Goal: Task Accomplishment & Management: Complete application form

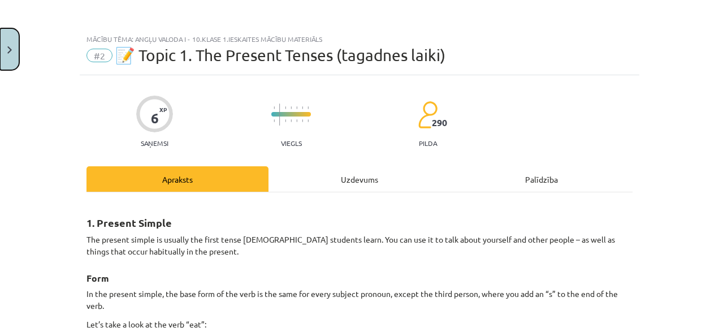
click at [15, 49] on button "Close" at bounding box center [9, 49] width 19 height 42
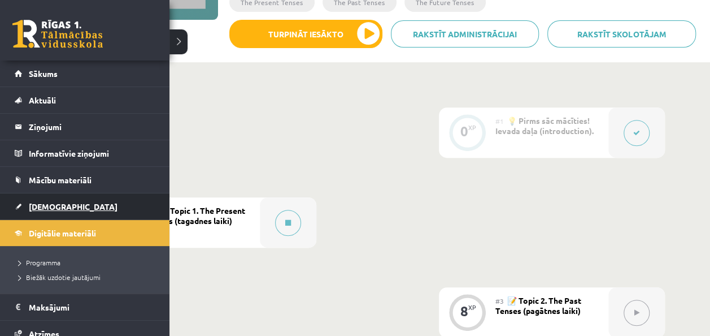
click at [53, 210] on link "[DEMOGRAPHIC_DATA]" at bounding box center [85, 206] width 141 height 26
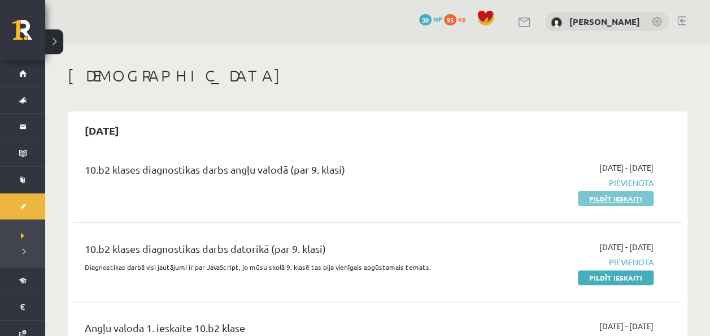
click at [634, 201] on link "Pildīt ieskaiti" at bounding box center [616, 198] width 76 height 15
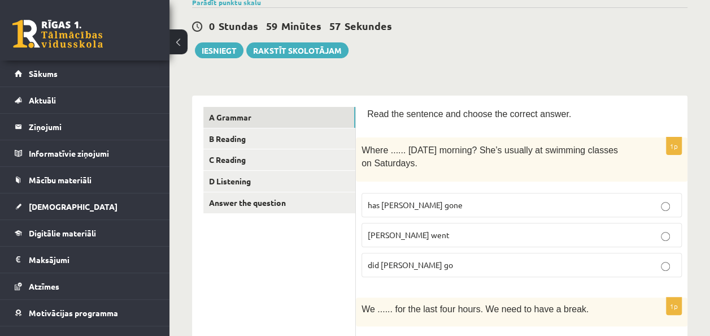
scroll to position [113, 0]
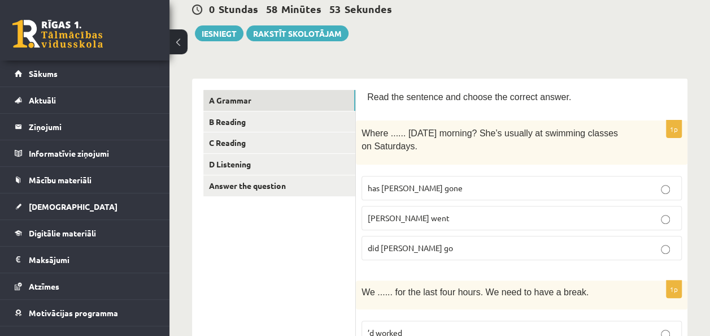
click at [416, 250] on p "did Molly go" at bounding box center [522, 248] width 308 height 12
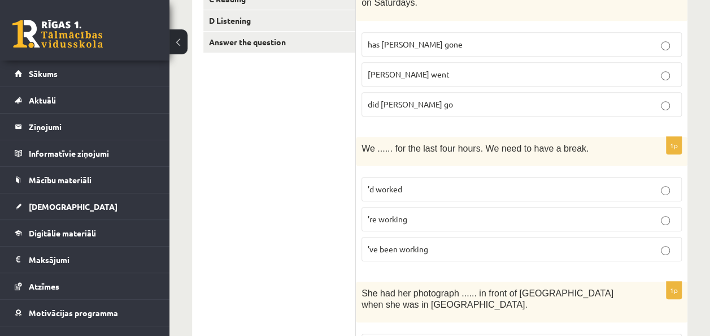
scroll to position [282, 0]
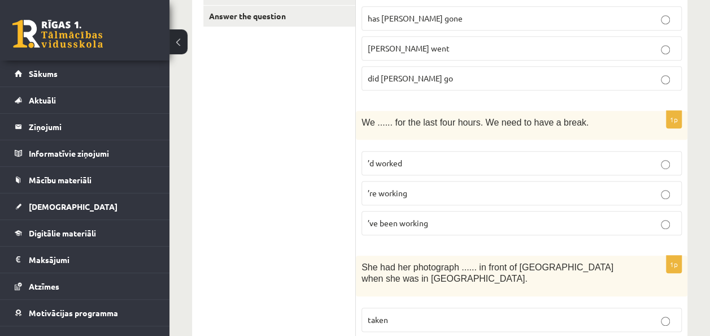
click at [393, 217] on p "’ve been working" at bounding box center [522, 223] width 308 height 12
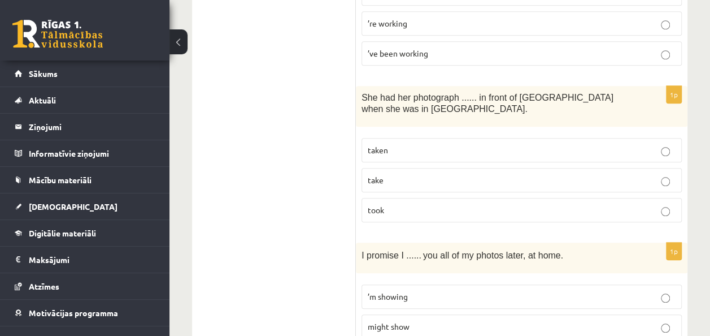
scroll to position [508, 0]
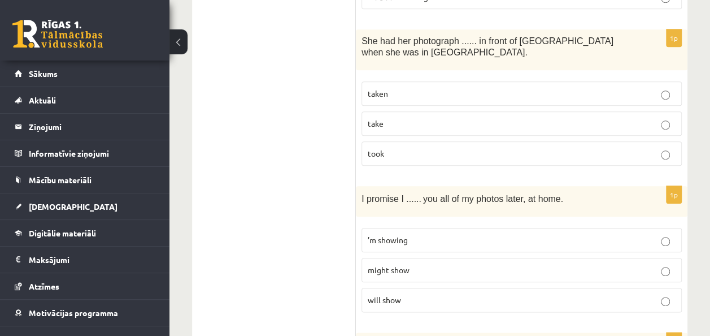
click at [494, 92] on p "taken" at bounding box center [522, 94] width 308 height 12
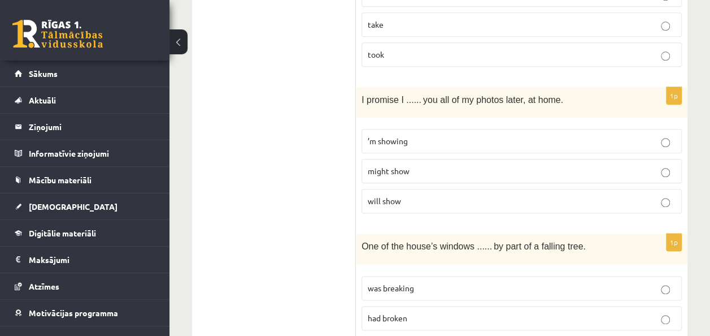
scroll to position [621, 0]
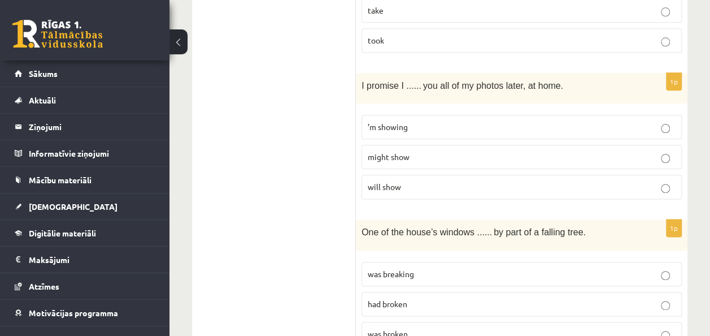
click at [398, 181] on span "will show" at bounding box center [384, 186] width 33 height 10
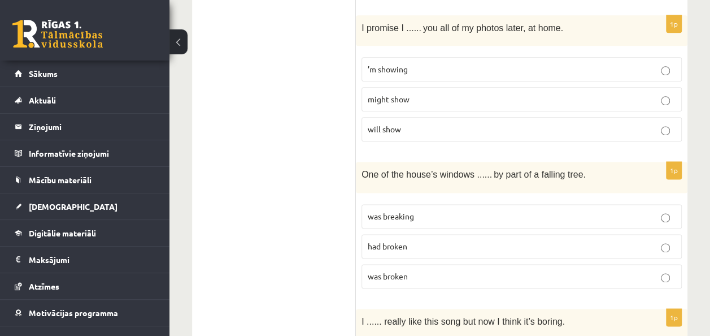
scroll to position [734, 0]
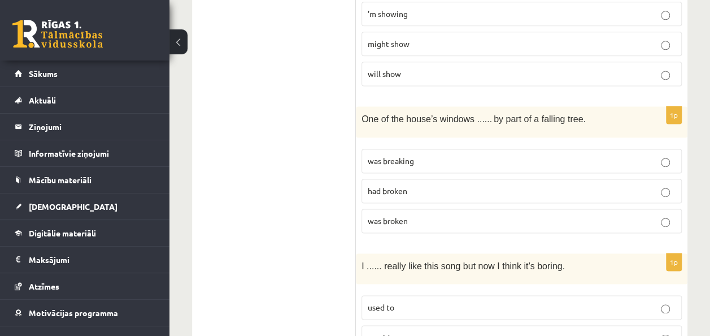
click at [571, 218] on p "was broken" at bounding box center [522, 221] width 308 height 12
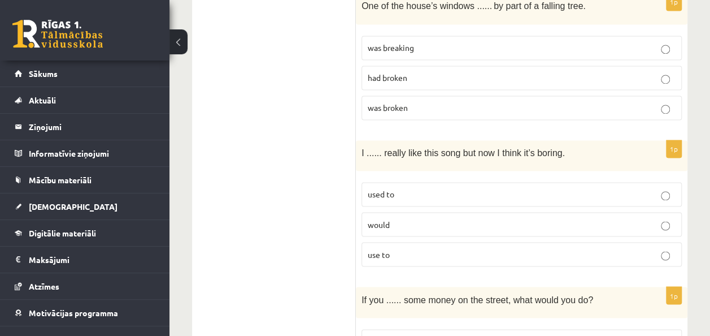
click at [463, 195] on label "used to" at bounding box center [522, 194] width 320 height 24
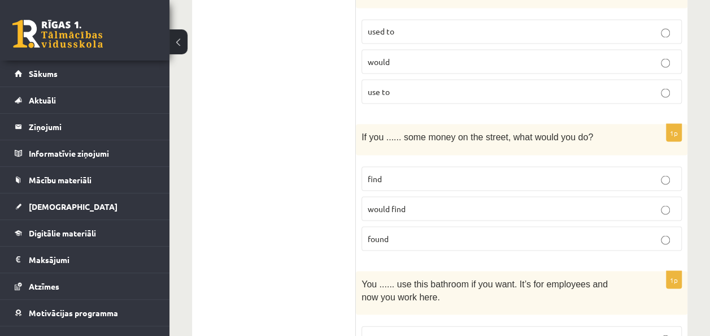
scroll to position [1017, 0]
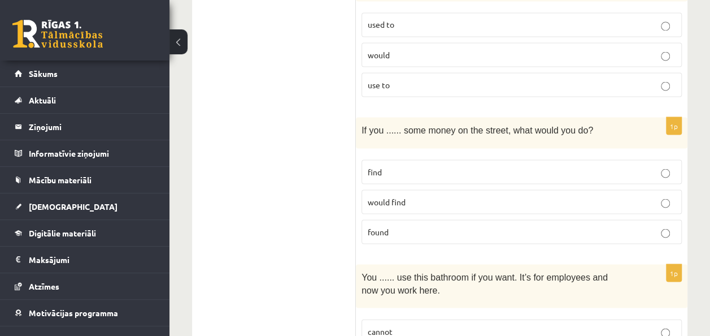
click at [525, 225] on p "found" at bounding box center [522, 231] width 308 height 12
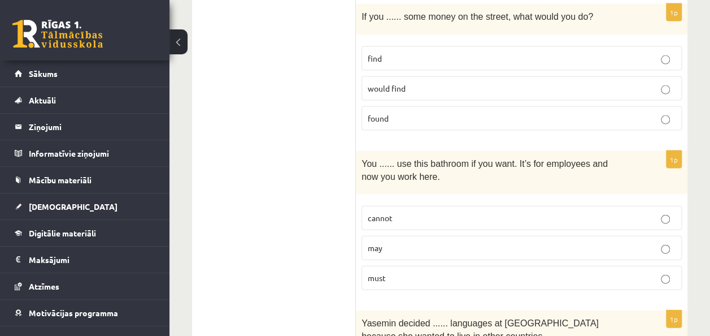
scroll to position [1243, 0]
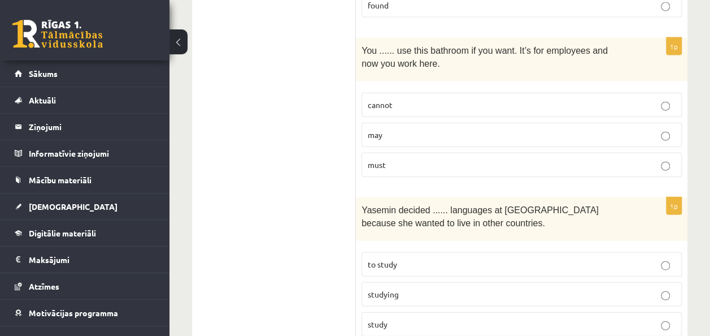
click at [567, 131] on label "may" at bounding box center [522, 135] width 320 height 24
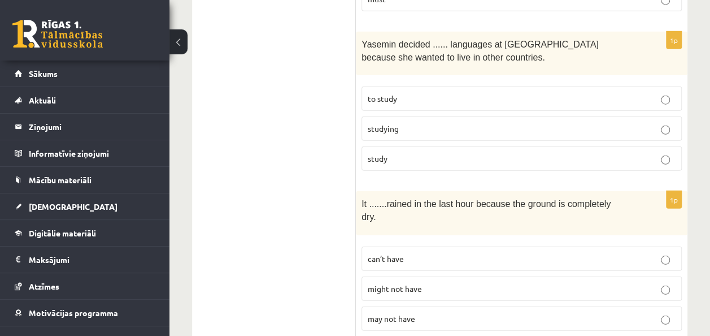
scroll to position [1412, 0]
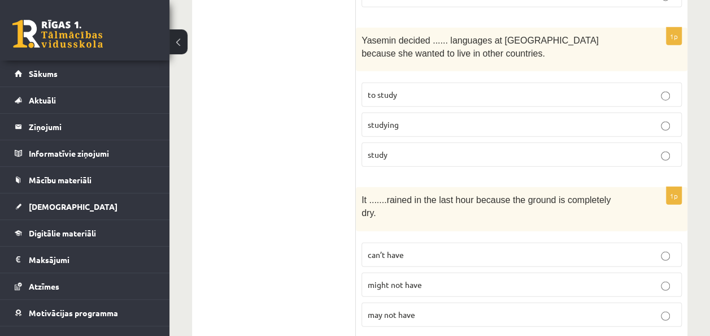
click at [466, 89] on p "to study" at bounding box center [522, 95] width 308 height 12
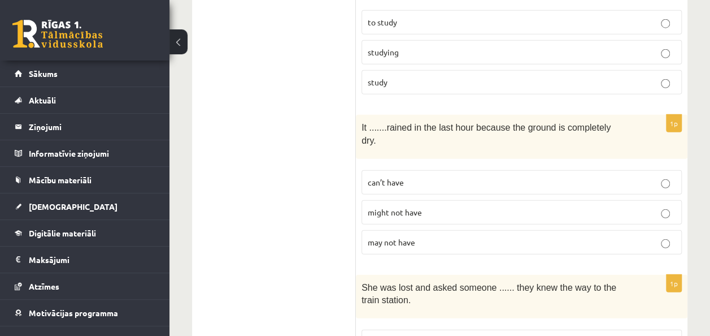
scroll to position [1469, 0]
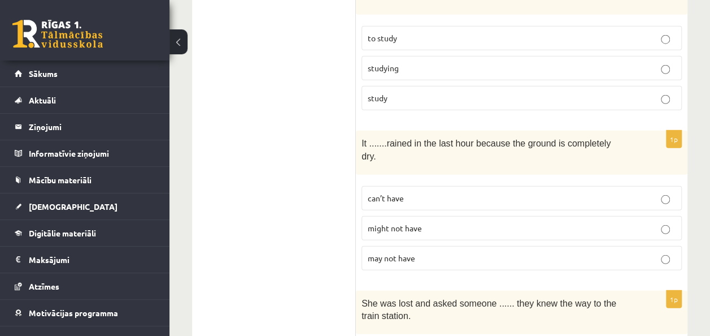
click at [435, 192] on p "can’t have" at bounding box center [522, 198] width 308 height 12
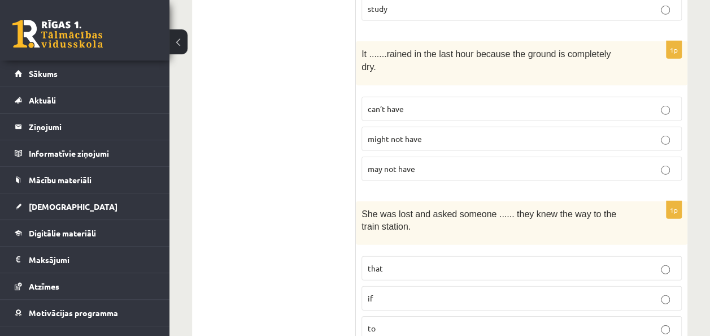
scroll to position [1638, 0]
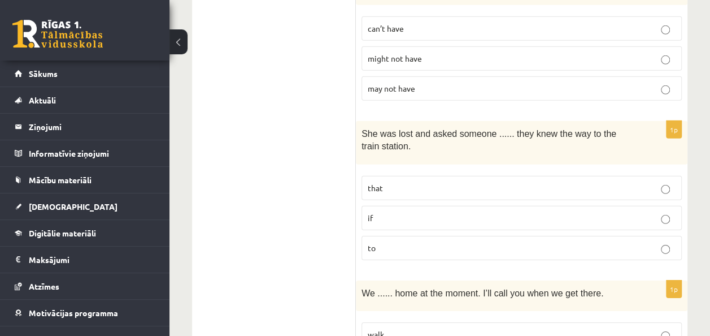
click at [554, 212] on p "if" at bounding box center [522, 218] width 308 height 12
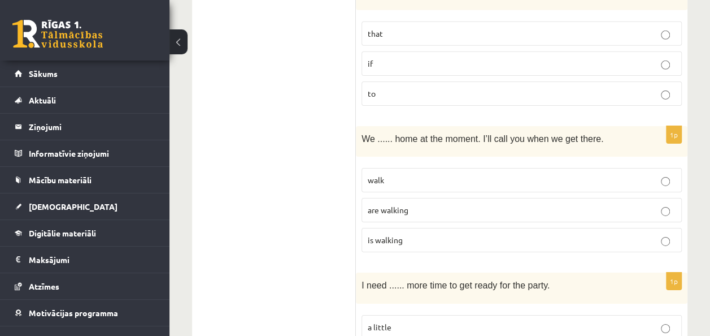
scroll to position [1808, 0]
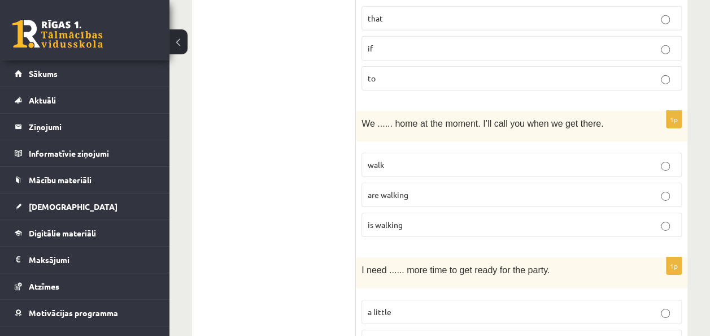
click at [598, 182] on label "are walking" at bounding box center [522, 194] width 320 height 24
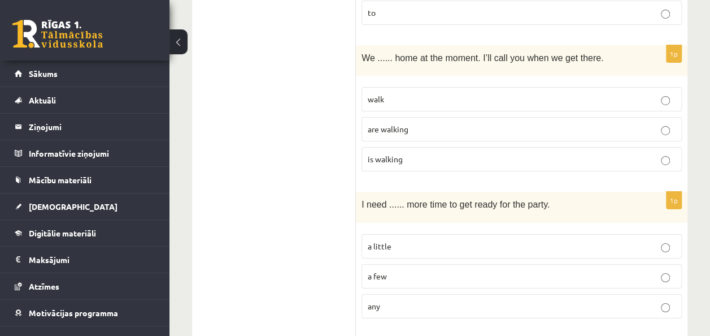
scroll to position [1977, 0]
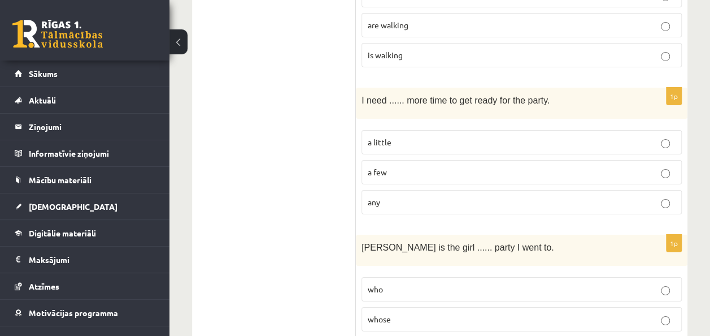
click at [536, 136] on p "a little" at bounding box center [522, 142] width 308 height 12
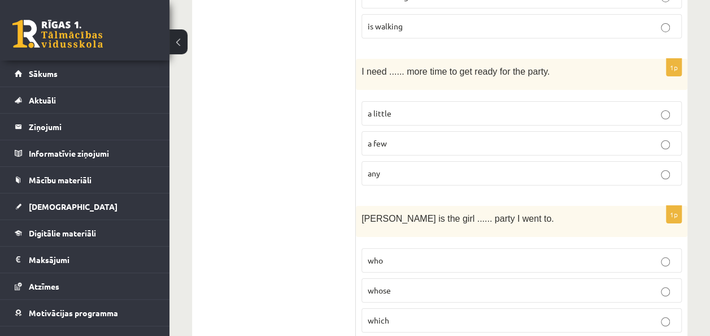
scroll to position [2147, 0]
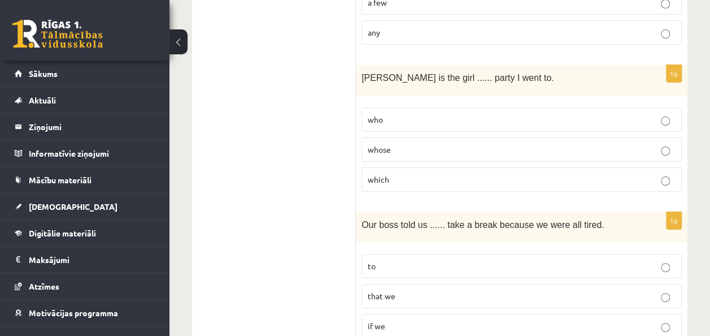
click at [528, 137] on label "whose" at bounding box center [522, 149] width 320 height 24
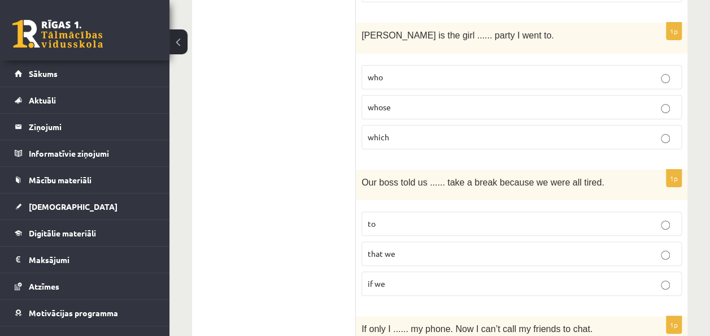
scroll to position [2203, 0]
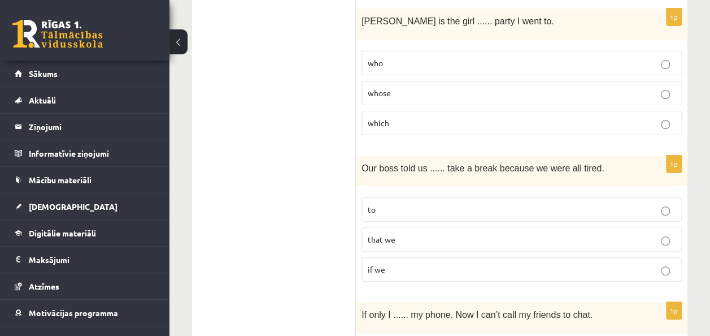
click at [498, 203] on p "to" at bounding box center [522, 209] width 308 height 12
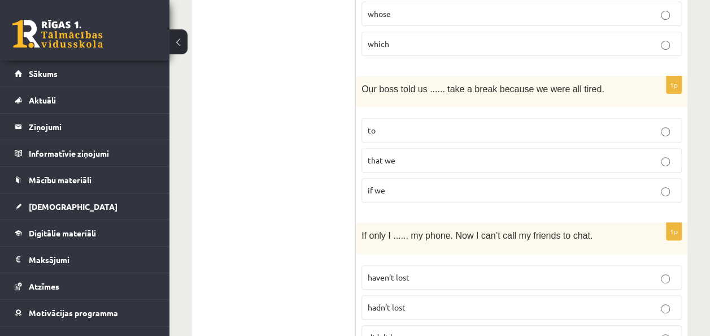
scroll to position [2429, 0]
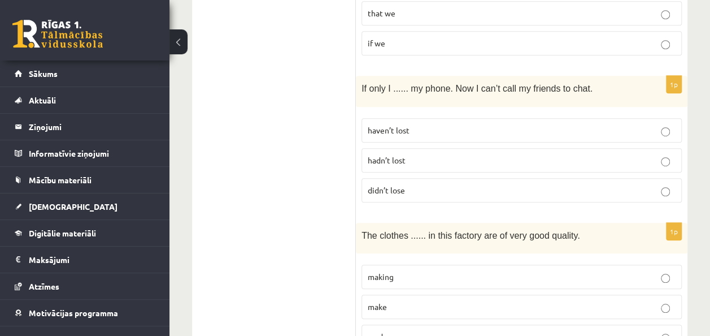
click at [471, 154] on p "hadn’t lost" at bounding box center [522, 160] width 308 height 12
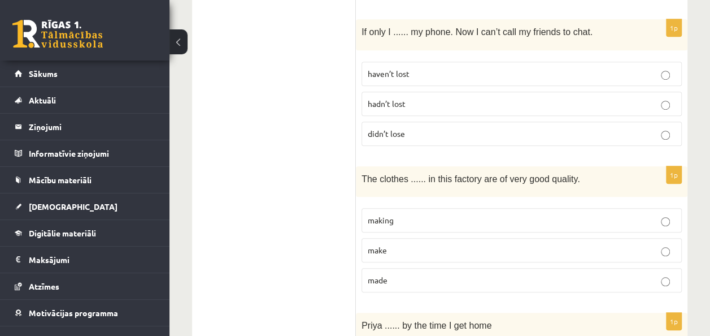
click at [585, 268] on label "made" at bounding box center [522, 280] width 320 height 24
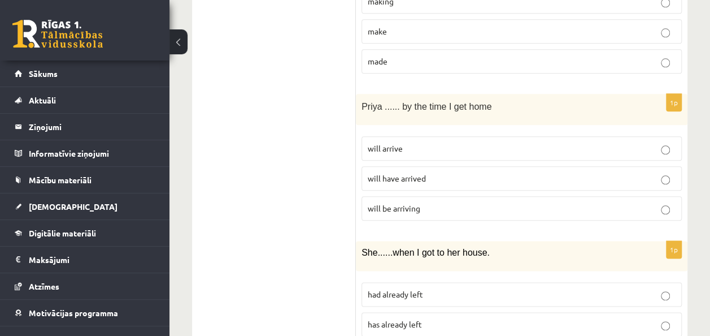
scroll to position [2711, 0]
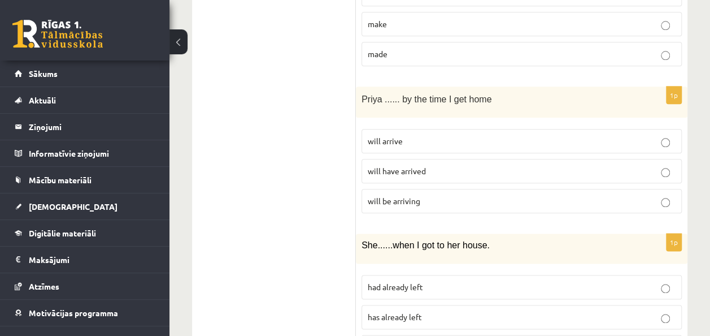
click at [468, 165] on p "will have arrived" at bounding box center [522, 171] width 308 height 12
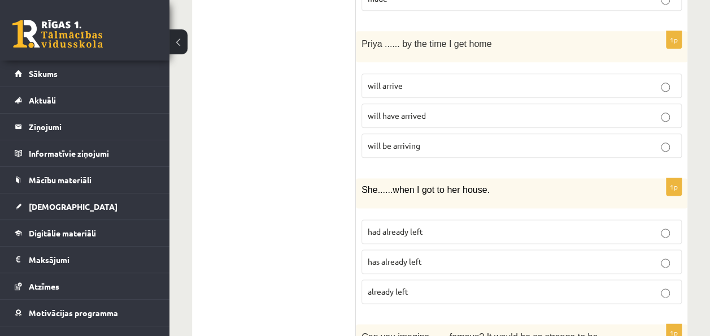
scroll to position [2824, 0]
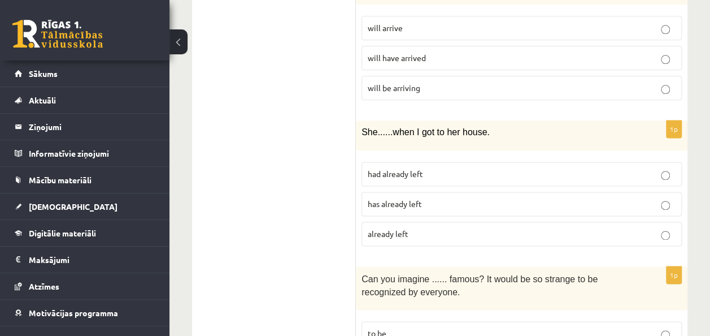
click at [531, 198] on p "has already left" at bounding box center [522, 204] width 308 height 12
click at [520, 168] on p "had already left" at bounding box center [522, 174] width 308 height 12
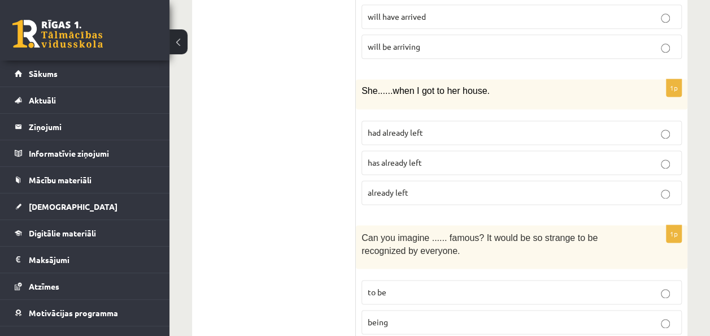
scroll to position [2898, 0]
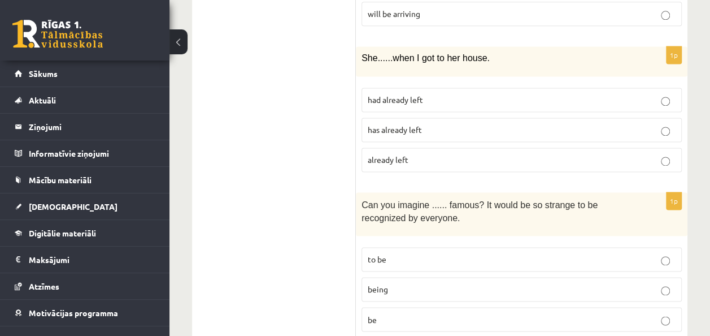
click at [529, 283] on p "being" at bounding box center [522, 289] width 308 height 12
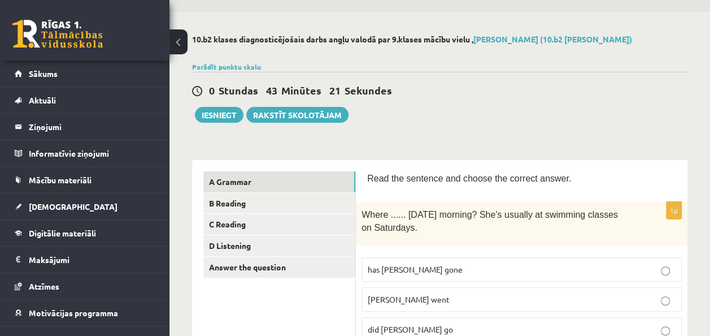
scroll to position [0, 0]
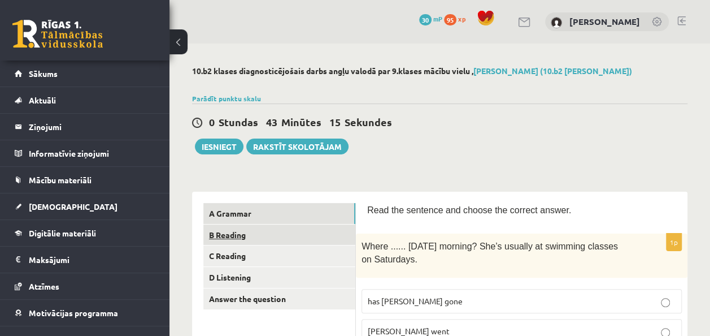
click at [314, 232] on link "B Reading" at bounding box center [279, 234] width 152 height 21
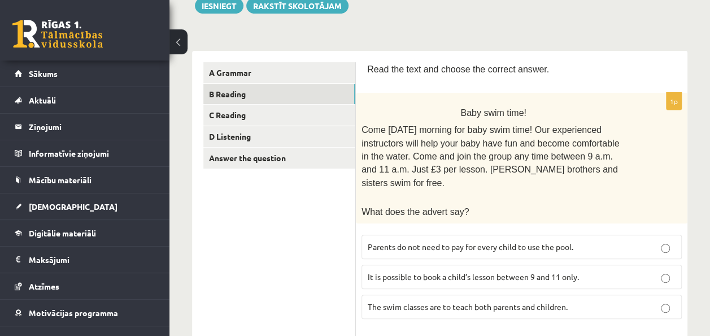
scroll to position [169, 0]
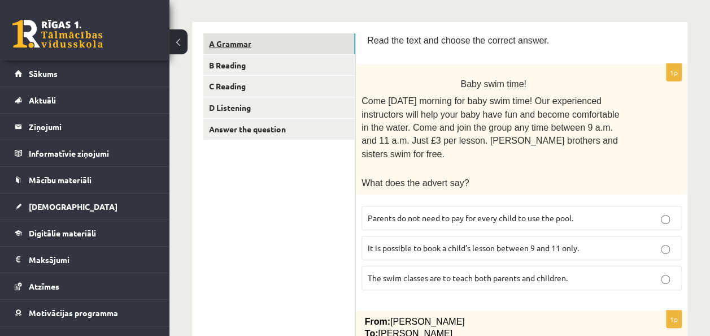
click at [291, 47] on link "A Grammar" at bounding box center [279, 43] width 152 height 21
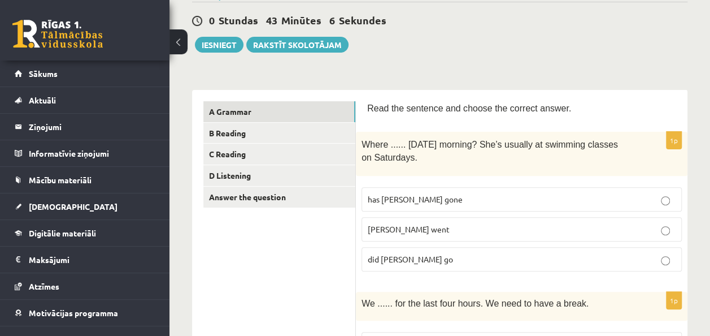
scroll to position [0, 0]
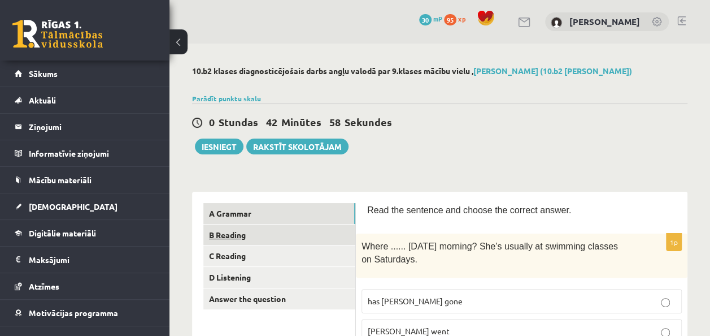
click at [290, 234] on link "B Reading" at bounding box center [279, 234] width 152 height 21
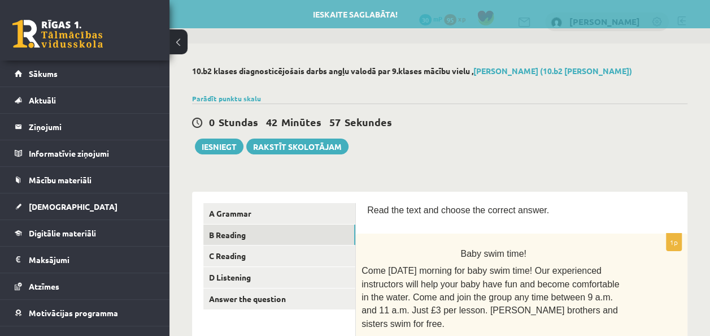
scroll to position [226, 0]
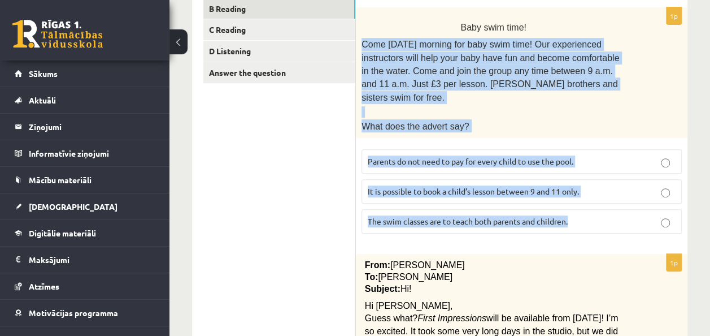
drag, startPoint x: 360, startPoint y: 41, endPoint x: 601, endPoint y: 209, distance: 293.7
click at [601, 209] on div "1p Baby swim time! Come on Sunday morning for baby swim time! Our experienced i…" at bounding box center [522, 124] width 332 height 235
drag, startPoint x: 601, startPoint y: 209, endPoint x: 536, endPoint y: 201, distance: 65.4
copy div "Come on Sunday morning for baby swim time! Our experienced instructors will hel…"
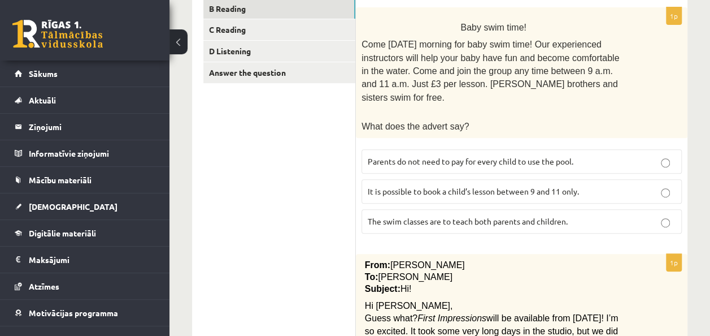
click at [515, 156] on span "Parents do not need to pay for every child to use the pool." at bounding box center [471, 161] width 206 height 10
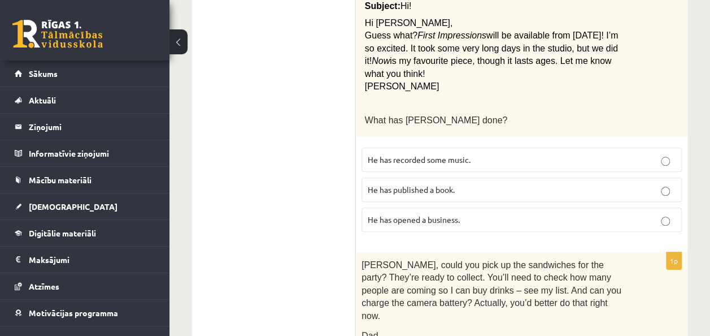
click at [366, 18] on div "From: Pete To: Cathy Subject: Hi! Hi Cathy, Guess what? First Impressions will …" at bounding box center [522, 53] width 332 height 165
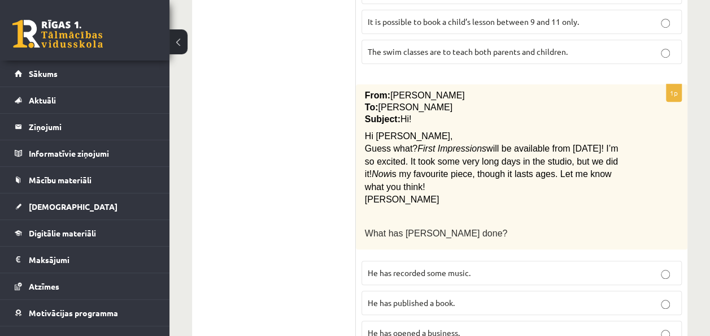
scroll to position [452, 0]
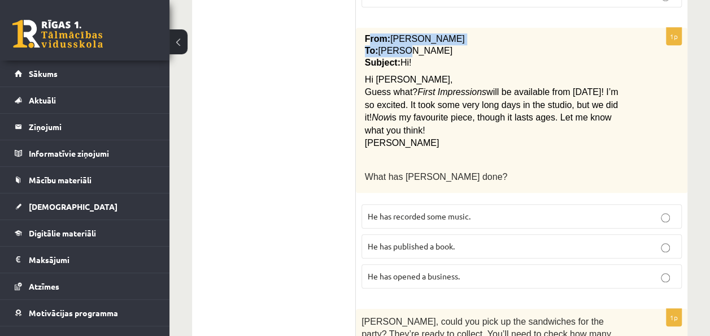
drag, startPoint x: 367, startPoint y: 20, endPoint x: 398, endPoint y: 35, distance: 34.6
click at [398, 35] on div "From: Pete To: Cathy Subject: Hi! Hi Cathy, Guess what? First Impressions will …" at bounding box center [522, 110] width 332 height 165
drag, startPoint x: 398, startPoint y: 35, endPoint x: 362, endPoint y: 20, distance: 39.5
click at [362, 28] on div "From: Pete To: Cathy Subject: Hi! Hi Cathy, Guess what? First Impressions will …" at bounding box center [522, 110] width 332 height 165
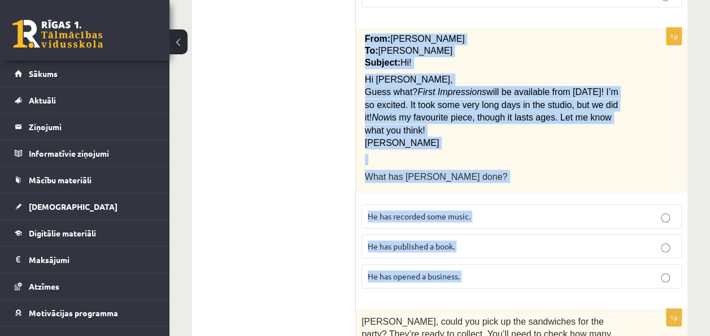
drag, startPoint x: 362, startPoint y: 19, endPoint x: 480, endPoint y: 253, distance: 262.7
click at [480, 253] on div "1p From: Pete To: Cathy Subject: Hi! Hi Cathy, Guess what? First Impressions wi…" at bounding box center [522, 162] width 332 height 269
drag, startPoint x: 480, startPoint y: 253, endPoint x: 441, endPoint y: 255, distance: 39.0
copy form "From: Pete To: Cathy Subject: Hi! Hi Cathy, Guess what? First Impressions will …"
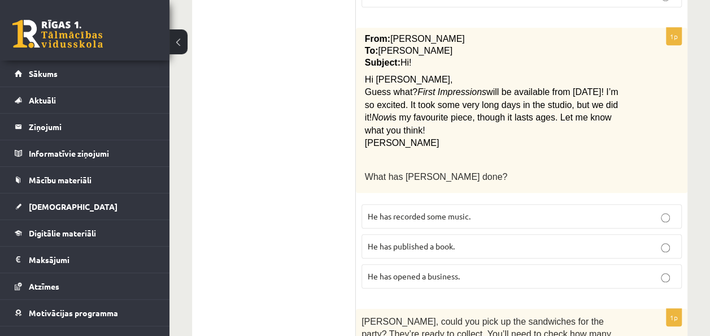
click at [486, 210] on p "He has recorded some music." at bounding box center [522, 216] width 308 height 12
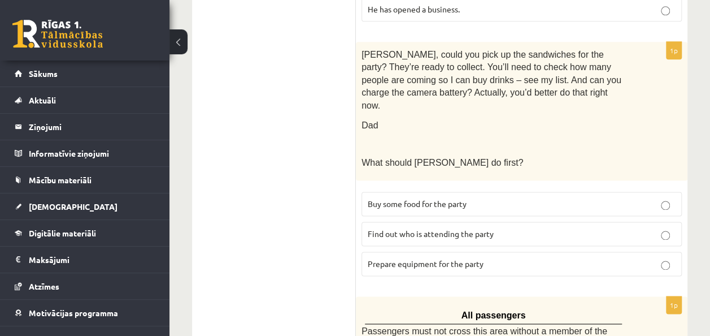
scroll to position [734, 0]
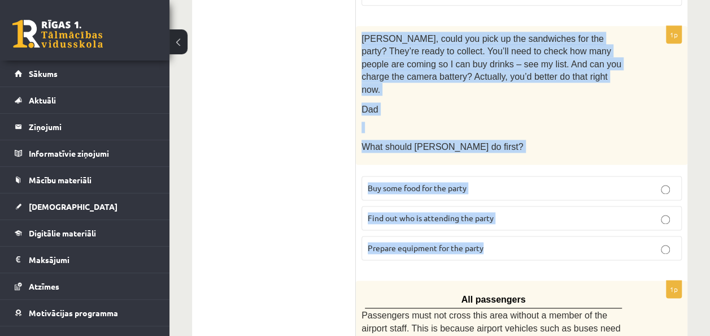
drag, startPoint x: 360, startPoint y: 17, endPoint x: 506, endPoint y: 212, distance: 243.4
click at [506, 212] on div "1p Tom, could you pick up the sandwiches for the party? They’re ready to collec…" at bounding box center [522, 147] width 332 height 243
copy div "Tom, could you pick up the sandwiches for the party? They’re ready to collect. …"
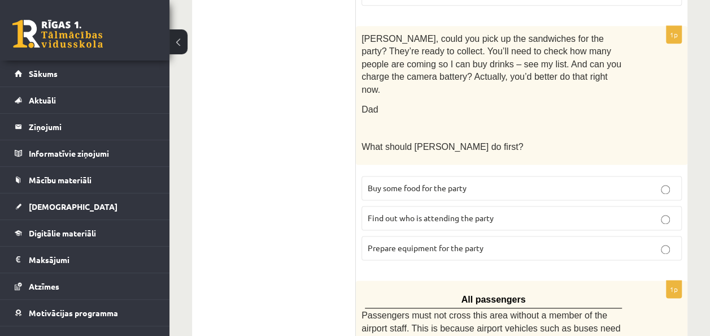
click at [230, 228] on ul "A Grammar B Reading C Reading D Listening Answer the question" at bounding box center [279, 240] width 153 height 1544
click at [654, 242] on p "Prepare equipment for the party" at bounding box center [522, 248] width 308 height 12
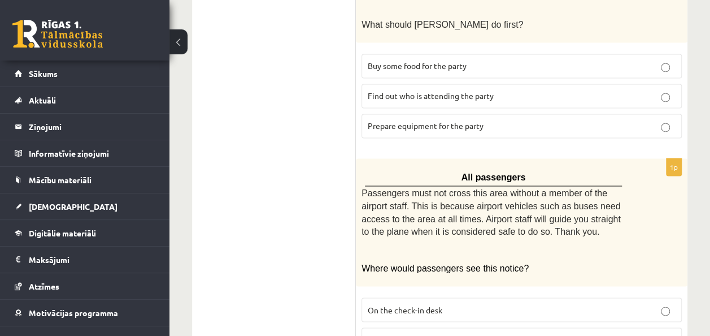
scroll to position [960, 0]
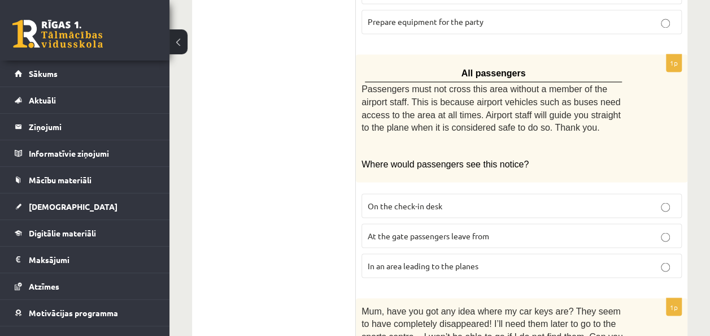
click at [471, 68] on span "All passengers" at bounding box center [494, 73] width 64 height 10
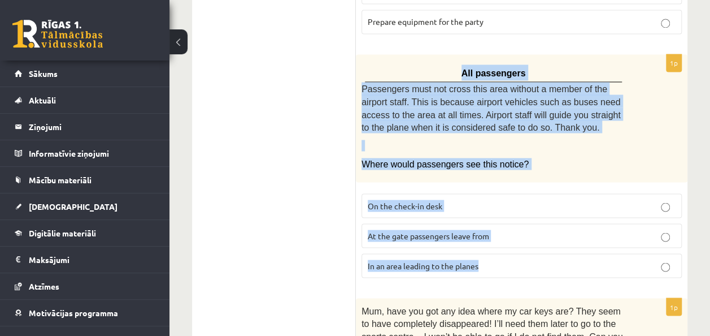
drag, startPoint x: 468, startPoint y: 37, endPoint x: 506, endPoint y: 223, distance: 189.2
click at [506, 223] on div "1p All passengers Passengers must not cross this area without a member of the a…" at bounding box center [522, 170] width 332 height 232
drag, startPoint x: 506, startPoint y: 223, endPoint x: 446, endPoint y: 228, distance: 60.7
copy div "All passengers Passengers must not cross this area without a member of the airp…"
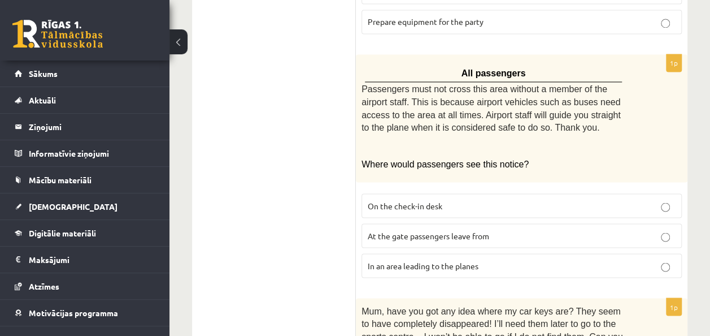
click at [319, 129] on ul "A Grammar B Reading C Reading D Listening Answer the question" at bounding box center [279, 14] width 153 height 1544
click at [403, 260] on span "In an area leading to the planes" at bounding box center [423, 265] width 111 height 10
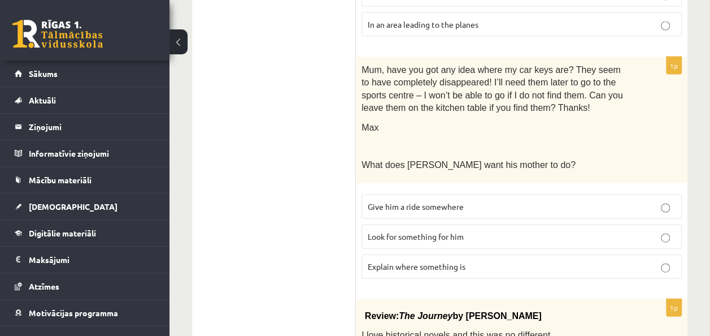
scroll to position [1186, 0]
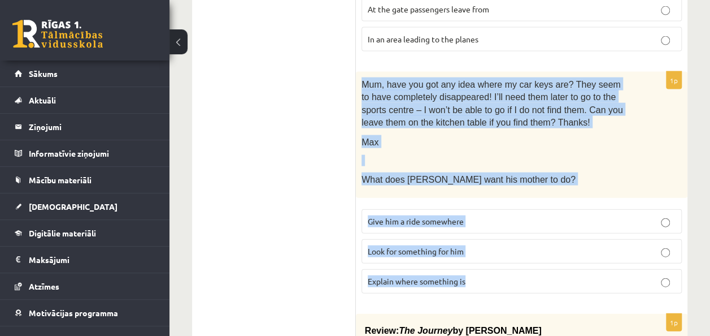
drag, startPoint x: 362, startPoint y: 47, endPoint x: 481, endPoint y: 251, distance: 236.5
click at [481, 251] on div "1p Mum, have you got any idea where my car keys are? They seem to have complete…" at bounding box center [522, 187] width 332 height 230
copy div "Mum, have you got any idea where my car keys are? They seem to have completely …"
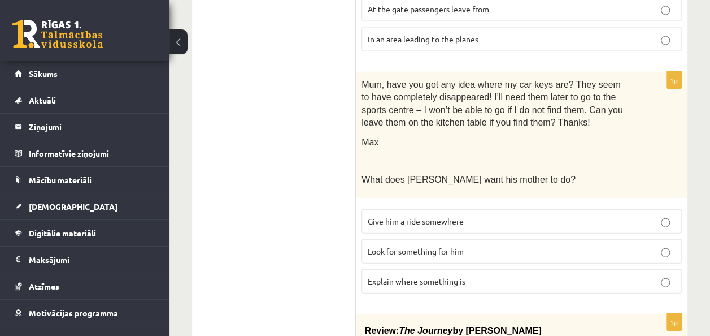
click at [430, 246] on span "Look for something for him" at bounding box center [416, 251] width 96 height 10
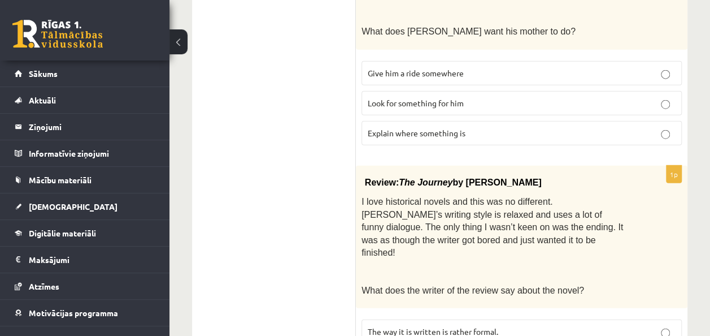
scroll to position [1391, 0]
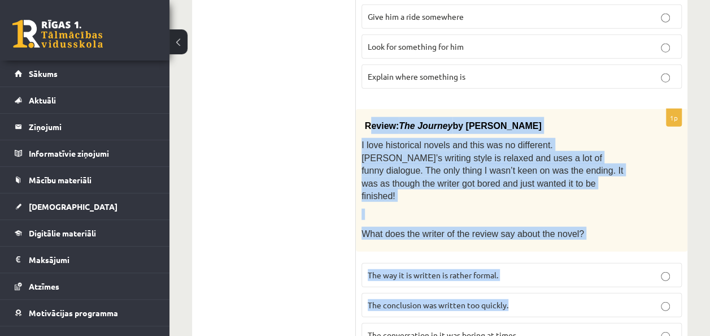
drag, startPoint x: 367, startPoint y: 85, endPoint x: 524, endPoint y: 255, distance: 231.1
click at [524, 255] on div "1p Review: The Journey by Elizabeth Brown I love historical novels and this was…" at bounding box center [522, 232] width 332 height 247
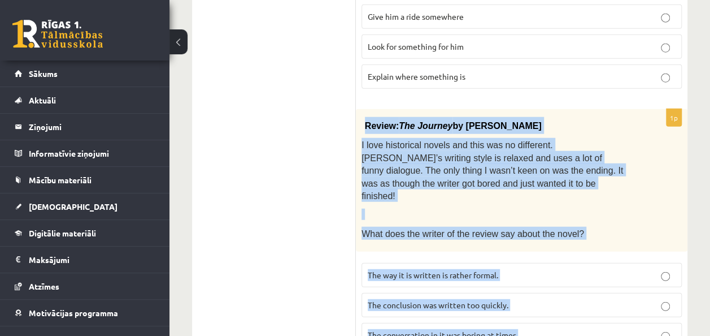
drag, startPoint x: 364, startPoint y: 84, endPoint x: 520, endPoint y: 278, distance: 249.9
click at [520, 278] on div "1p Review: The Journey by Elizabeth Brown I love historical novels and this was…" at bounding box center [522, 232] width 332 height 247
copy div "Review: The Journey by Elizabeth Brown I love historical novels and this was no…"
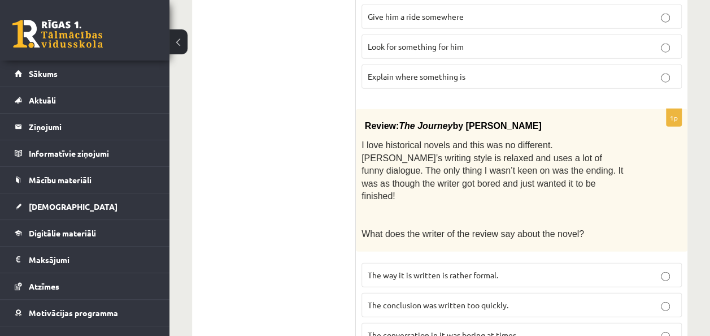
click at [521, 293] on label "The conclusion was written too quickly." at bounding box center [522, 305] width 320 height 24
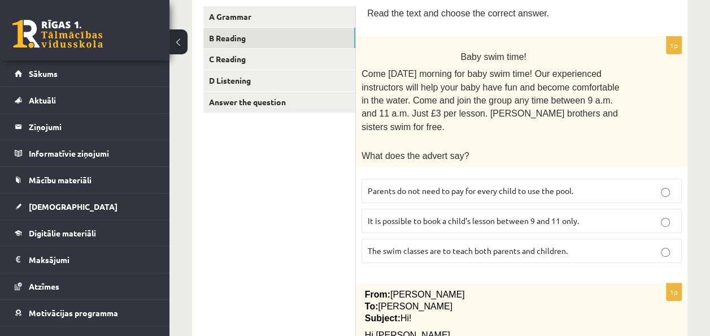
scroll to position [0, 0]
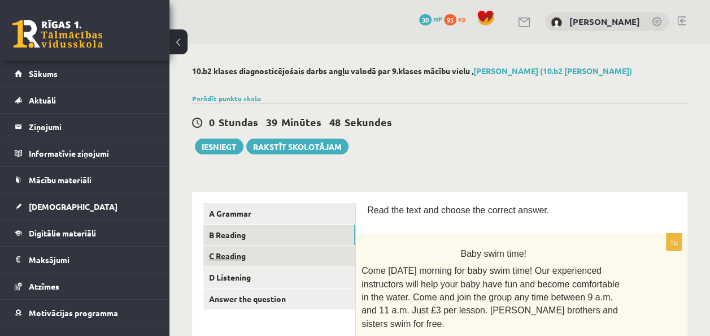
click at [258, 258] on link "C Reading" at bounding box center [279, 255] width 152 height 21
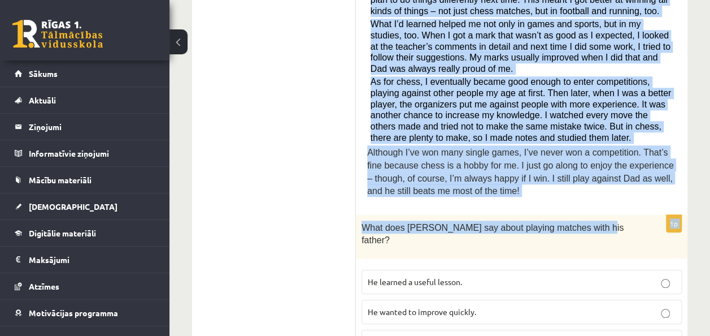
scroll to position [565, 0]
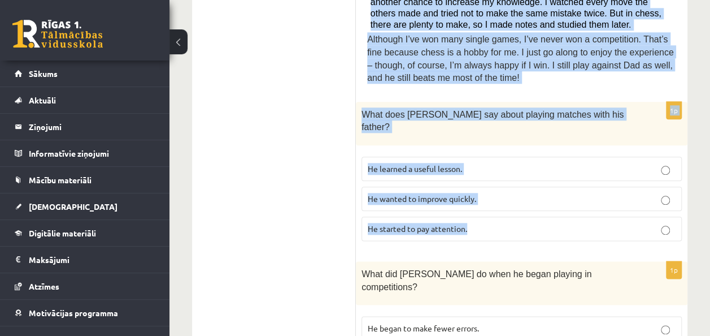
drag, startPoint x: 367, startPoint y: 94, endPoint x: 583, endPoint y: 179, distance: 231.6
click at [583, 179] on form "Read the article about chess and choose the correct answer for each question. P…" at bounding box center [521, 341] width 309 height 1406
copy form "Read the article about chess and choose the correct answer for each question. P…"
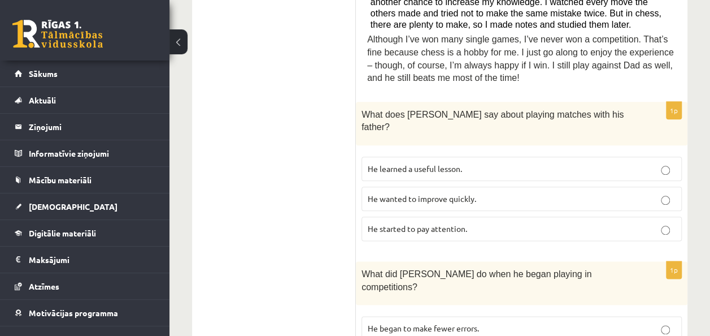
click at [269, 72] on ul "A Grammar B Reading C Reading D Listening Answer the question" at bounding box center [279, 341] width 153 height 1406
click at [410, 163] on span "He learned a useful lesson." at bounding box center [415, 168] width 94 height 10
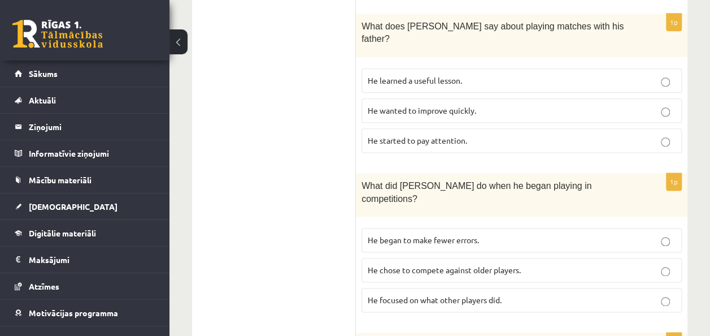
scroll to position [678, 0]
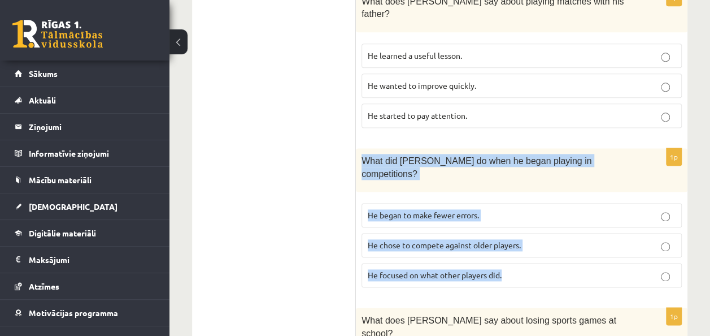
drag, startPoint x: 360, startPoint y: 119, endPoint x: 566, endPoint y: 224, distance: 231.4
click at [566, 224] on div "1p What did Sam do when he began playing in competitions? He began to make fewe…" at bounding box center [522, 222] width 332 height 148
copy div "What did Sam do when he began playing in competitions? He began to make fewer e…"
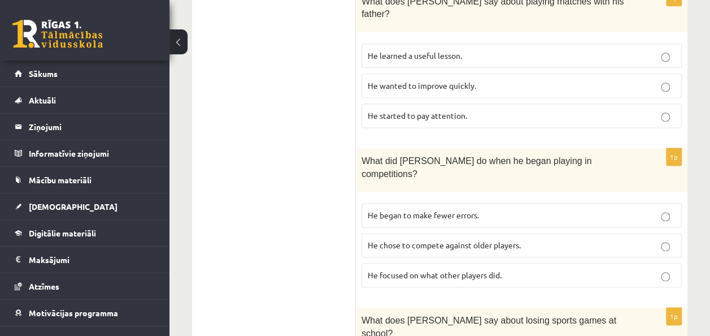
click at [299, 165] on ul "A Grammar B Reading C Reading D Listening Answer the question" at bounding box center [279, 228] width 153 height 1406
click at [480, 269] on span "He focused on what other players did." at bounding box center [435, 274] width 134 height 10
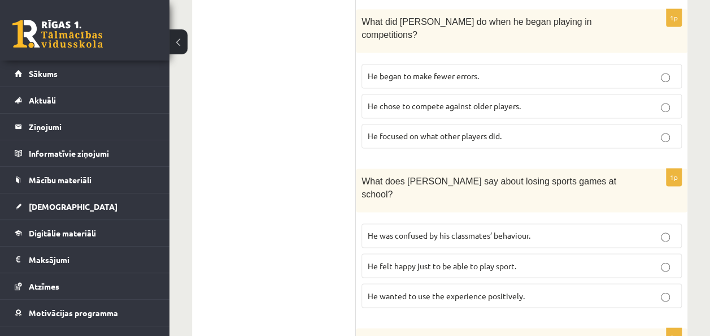
scroll to position [847, 0]
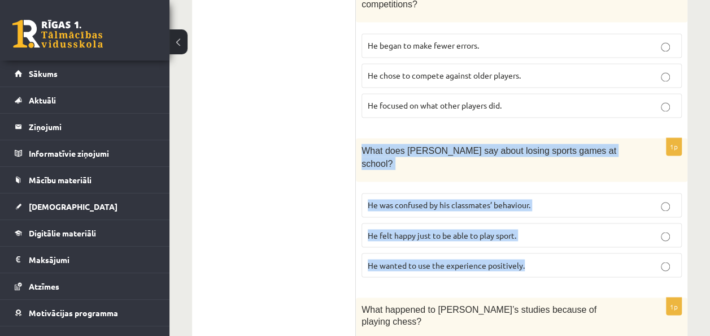
drag, startPoint x: 362, startPoint y: 95, endPoint x: 529, endPoint y: 194, distance: 194.0
click at [529, 194] on div "1p What does Sam say about losing sports games at school? He was confused by hi…" at bounding box center [522, 212] width 332 height 148
copy div "What does Sam say about losing sports games at school? He was confused by his c…"
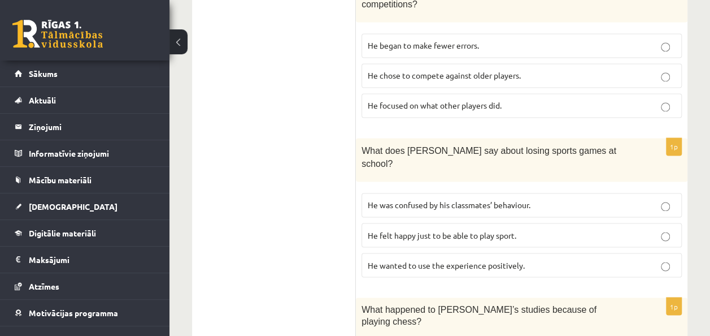
click at [271, 112] on ul "A Grammar B Reading C Reading D Listening Answer the question" at bounding box center [279, 58] width 153 height 1406
click at [374, 259] on span "He wanted to use the experience positively." at bounding box center [446, 264] width 157 height 10
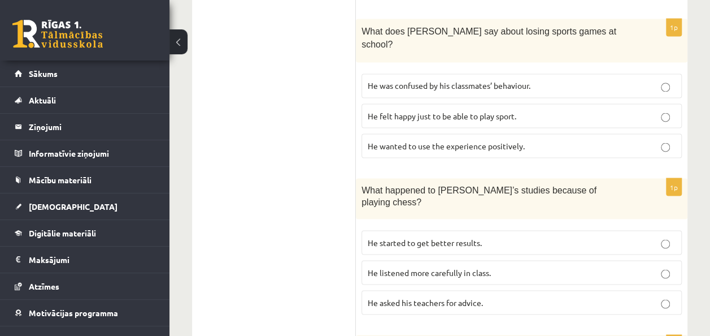
scroll to position [1017, 0]
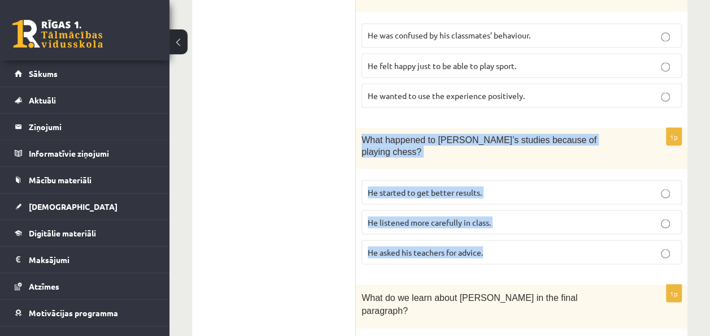
drag, startPoint x: 360, startPoint y: 70, endPoint x: 502, endPoint y: 176, distance: 176.7
click at [502, 176] on div "1p What happened to Sam’s studies because of playing chess? He started to get b…" at bounding box center [522, 200] width 332 height 145
copy div "What happened to Sam’s studies because of playing chess? He started to get bett…"
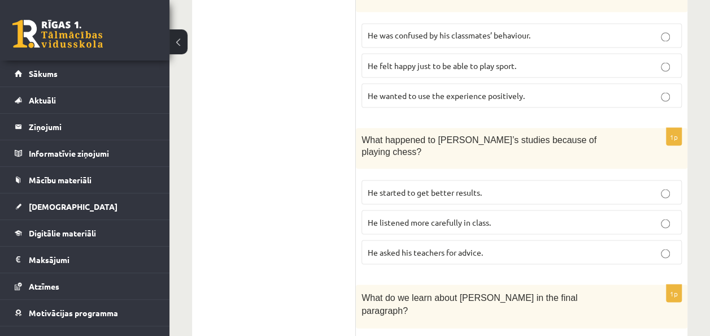
click at [446, 186] on p "He started to get better results." at bounding box center [522, 192] width 308 height 12
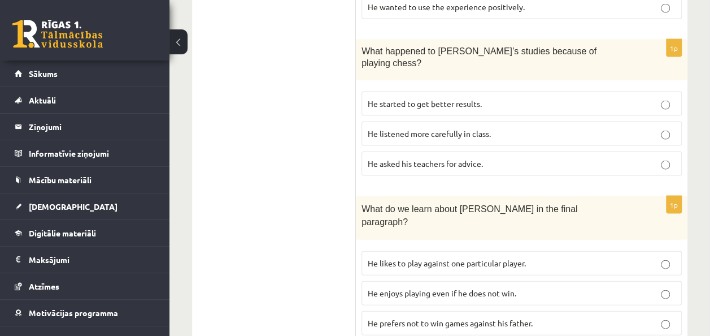
scroll to position [1130, 0]
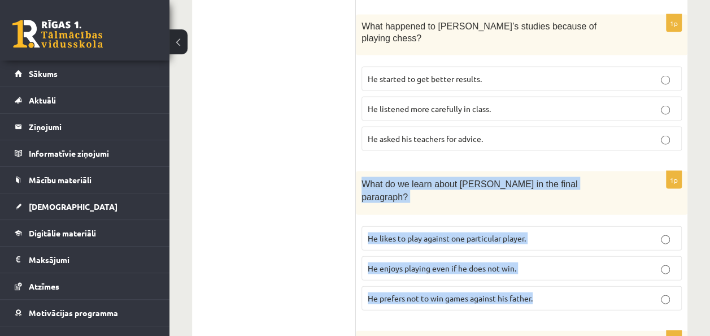
drag, startPoint x: 362, startPoint y: 101, endPoint x: 541, endPoint y: 209, distance: 209.1
click at [541, 209] on div "1p What do we learn about Sam in the final paragraph? He likes to play against …" at bounding box center [522, 245] width 332 height 148
drag, startPoint x: 541, startPoint y: 209, endPoint x: 527, endPoint y: 205, distance: 14.1
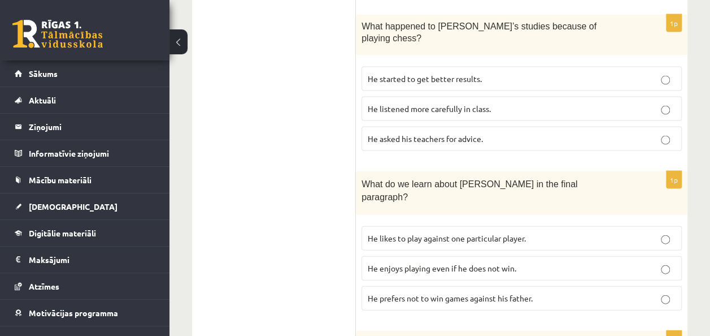
drag, startPoint x: 527, startPoint y: 205, endPoint x: 440, endPoint y: 15, distance: 209.3
click at [439, 61] on fieldset "He started to get better results. He listened more carefully in class. He asked…" at bounding box center [522, 107] width 320 height 93
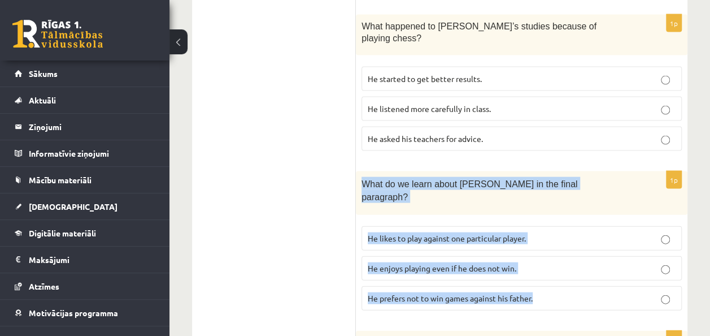
drag, startPoint x: 362, startPoint y: 100, endPoint x: 542, endPoint y: 210, distance: 211.7
click at [542, 210] on div "1p What do we learn about Sam in the final paragraph? He likes to play against …" at bounding box center [522, 245] width 332 height 148
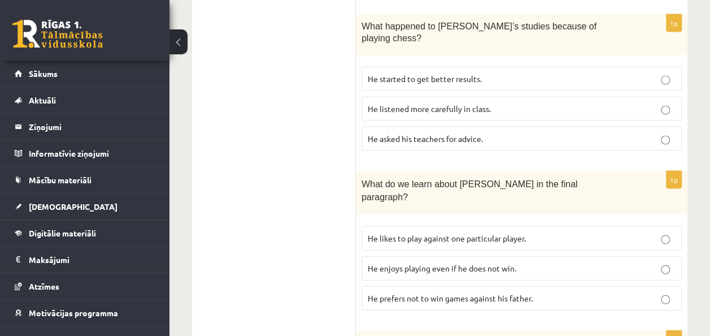
click at [390, 263] on span "He enjoys playing even if he does not win." at bounding box center [442, 268] width 149 height 10
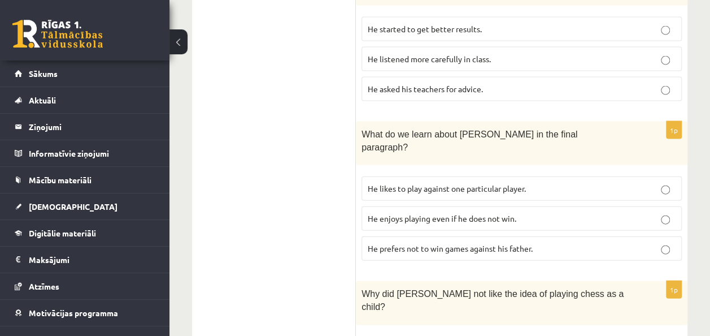
scroll to position [1198, 0]
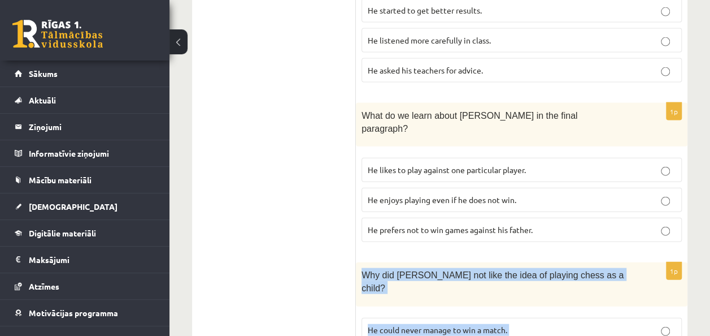
drag, startPoint x: 362, startPoint y: 178, endPoint x: 553, endPoint y: 281, distance: 217.1
click at [553, 281] on div "1p Why did Sam not like the idea of playing chess as a child? He could never ma…" at bounding box center [522, 336] width 332 height 148
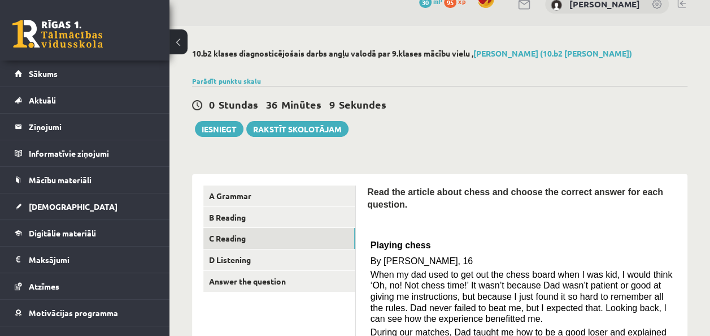
scroll to position [0, 0]
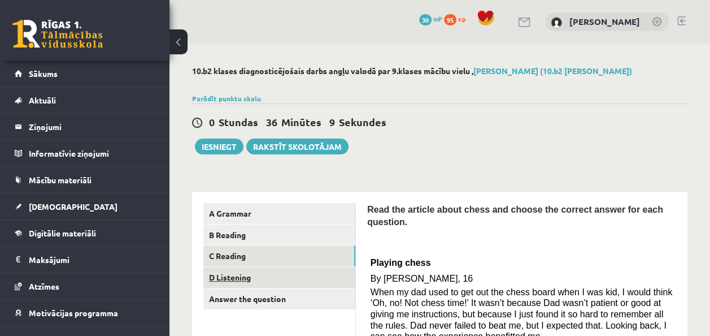
click at [286, 277] on link "D Listening" at bounding box center [279, 277] width 152 height 21
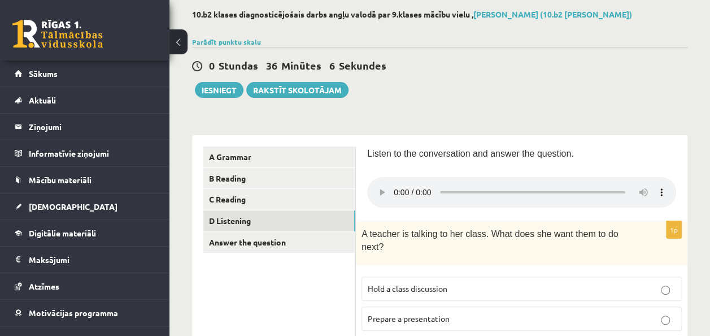
scroll to position [169, 0]
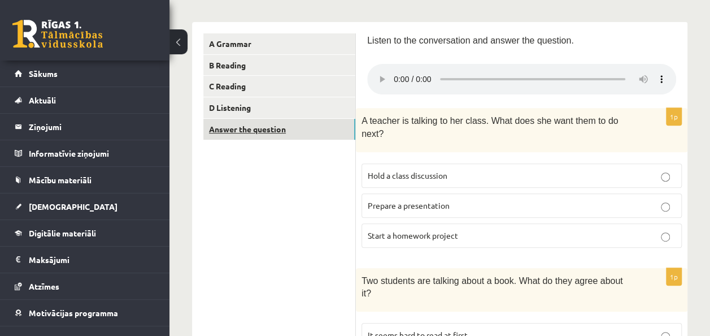
click at [260, 129] on link "Answer the question" at bounding box center [279, 129] width 152 height 21
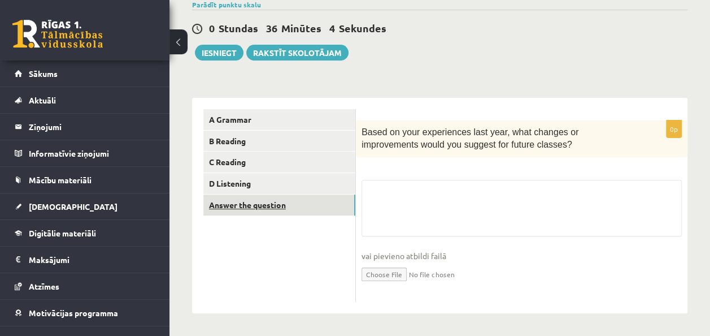
scroll to position [94, 0]
click at [221, 179] on link "D Listening" at bounding box center [279, 183] width 152 height 21
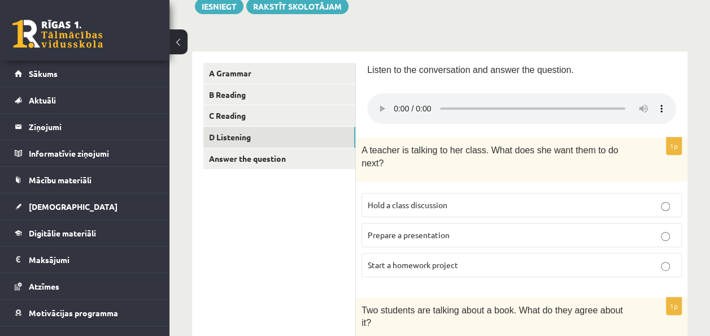
scroll to position [150, 0]
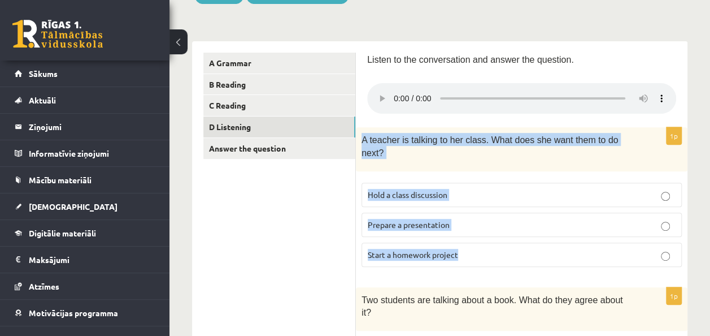
drag, startPoint x: 360, startPoint y: 136, endPoint x: 471, endPoint y: 235, distance: 148.4
click at [471, 235] on div "1p A teacher is talking to her class. What does she want them to do next? Hold …" at bounding box center [522, 201] width 332 height 148
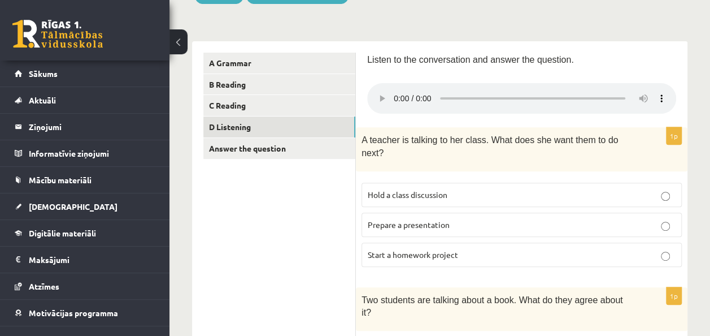
click at [473, 249] on p "Start a homework project" at bounding box center [522, 255] width 308 height 12
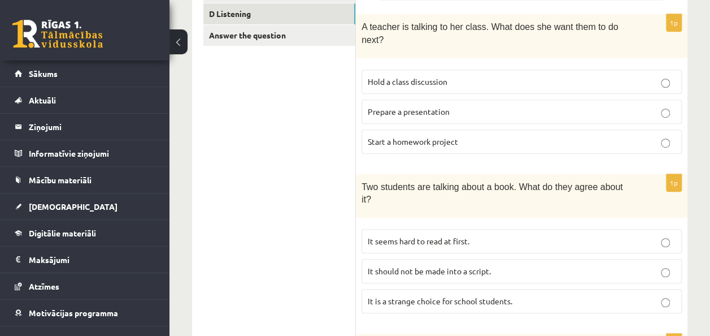
scroll to position [376, 0]
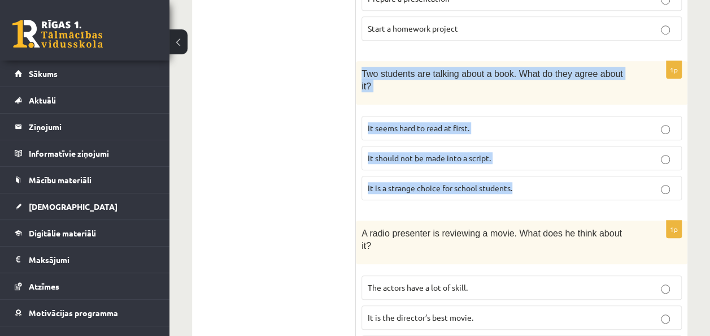
drag, startPoint x: 362, startPoint y: 59, endPoint x: 528, endPoint y: 163, distance: 196.2
click at [528, 163] on div "1p Two students are talking about a book. What do they agree about it? It seems…" at bounding box center [522, 135] width 332 height 148
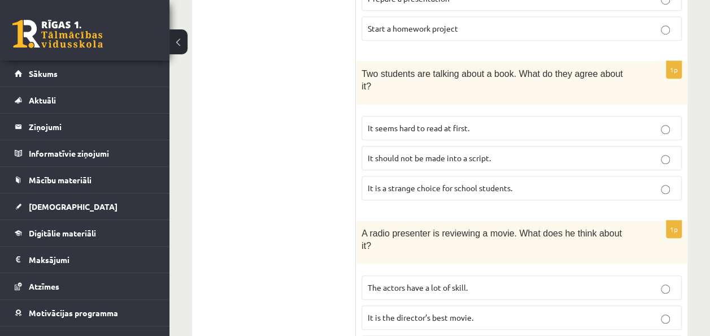
click at [327, 153] on ul "A Grammar B Reading C Reading D Listening Answer the question" at bounding box center [279, 330] width 153 height 1007
click at [451, 122] on p "It seems hard to read at first." at bounding box center [522, 128] width 308 height 12
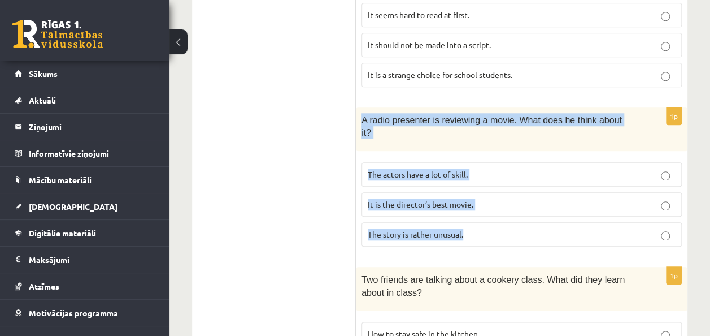
drag, startPoint x: 360, startPoint y: 92, endPoint x: 499, endPoint y: 189, distance: 169.1
click at [499, 189] on div "1p A radio presenter is reviewing a movie. What does he think about it? The act…" at bounding box center [522, 181] width 332 height 148
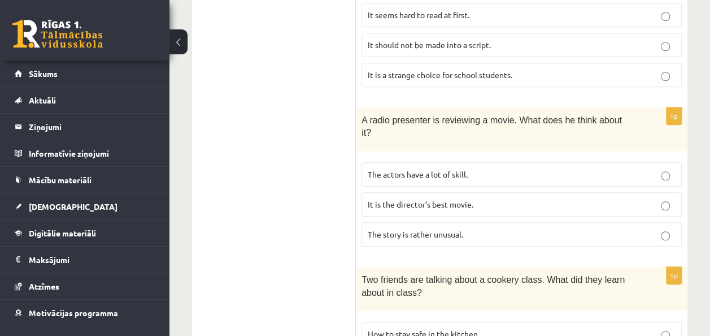
click at [323, 179] on ul "A Grammar B Reading C Reading D Listening Answer the question" at bounding box center [279, 217] width 153 height 1007
click at [445, 229] on span "The story is rather unusual." at bounding box center [415, 234] width 95 height 10
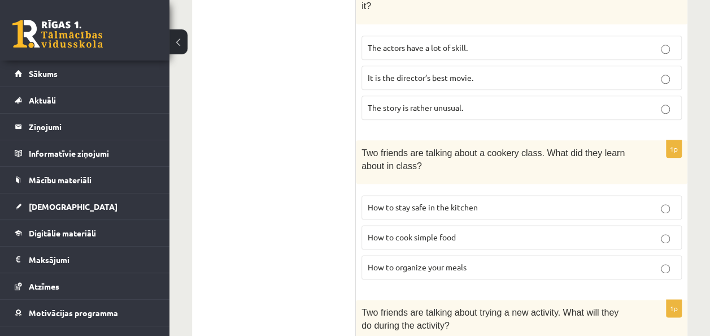
scroll to position [659, 0]
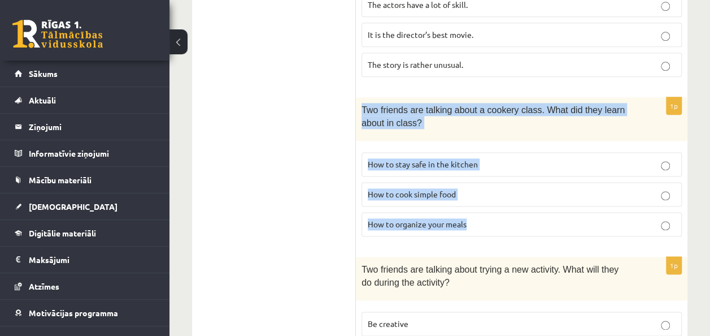
drag, startPoint x: 360, startPoint y: 67, endPoint x: 504, endPoint y: 196, distance: 193.2
click at [504, 196] on div "1p Two friends are talking about a cookery class. What did they learn about in …" at bounding box center [522, 171] width 332 height 148
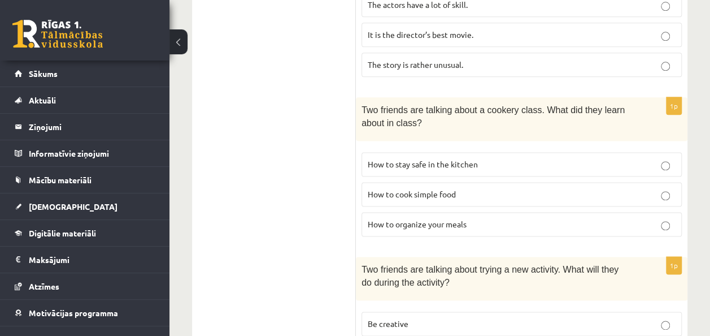
click at [324, 199] on ul "A Grammar B Reading C Reading D Listening Answer the question" at bounding box center [279, 47] width 153 height 1007
click at [429, 159] on span "How to stay safe in the kitchen" at bounding box center [423, 164] width 110 height 10
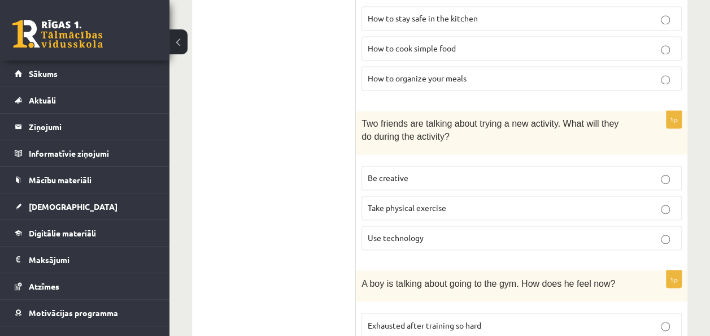
scroll to position [828, 0]
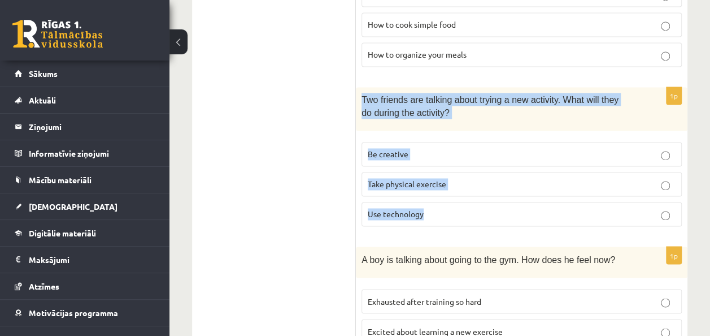
drag, startPoint x: 361, startPoint y: 55, endPoint x: 431, endPoint y: 185, distance: 147.1
click at [431, 185] on div "1p Two friends are talking about trying a new activity. What will they do durin…" at bounding box center [522, 161] width 332 height 148
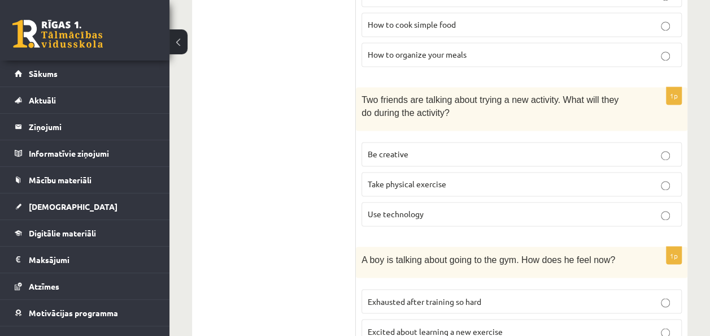
click at [412, 148] on p "Be creative" at bounding box center [522, 154] width 308 height 12
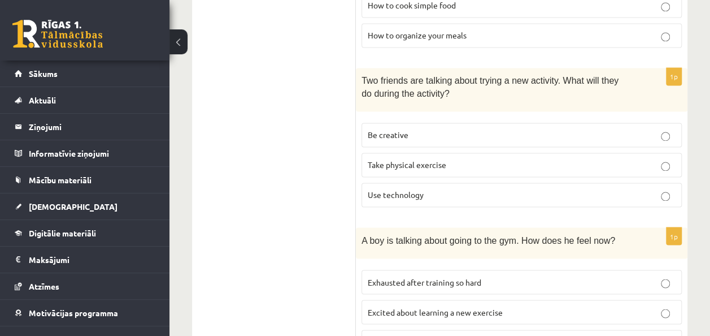
scroll to position [863, 0]
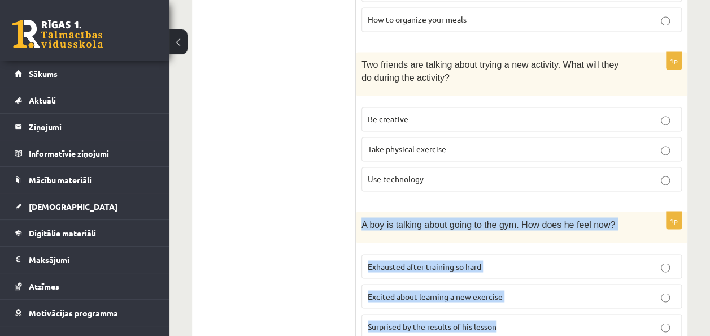
drag, startPoint x: 362, startPoint y: 181, endPoint x: 505, endPoint y: 304, distance: 189.5
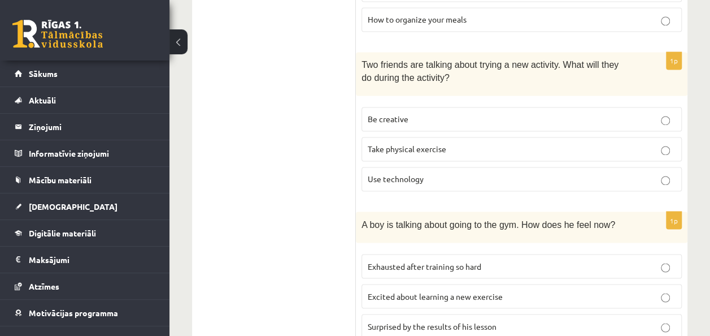
click at [426, 290] on span "Excited about learning a new exercise" at bounding box center [435, 295] width 135 height 10
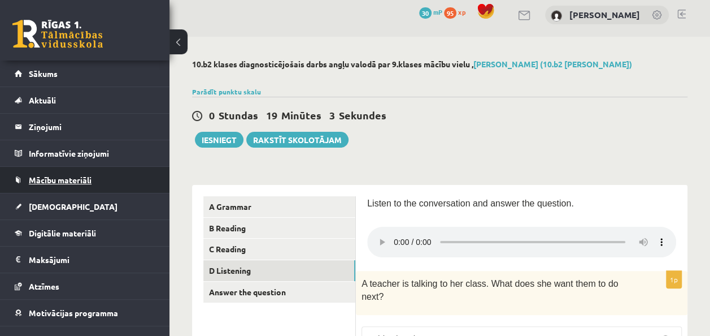
scroll to position [0, 0]
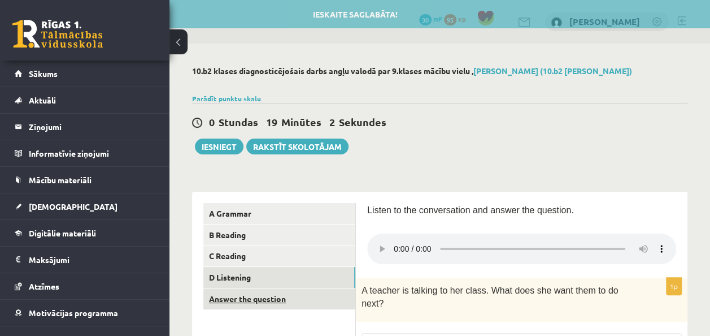
click at [265, 294] on link "Answer the question" at bounding box center [279, 298] width 152 height 21
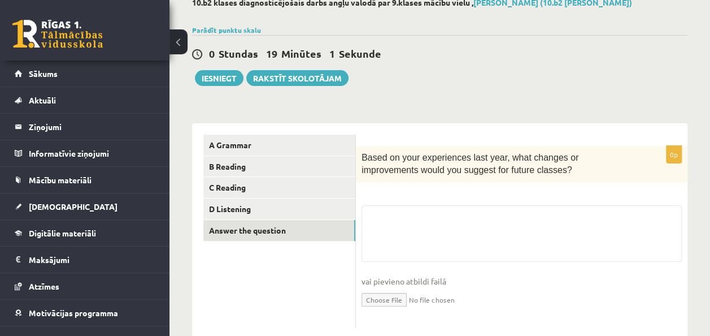
scroll to position [94, 0]
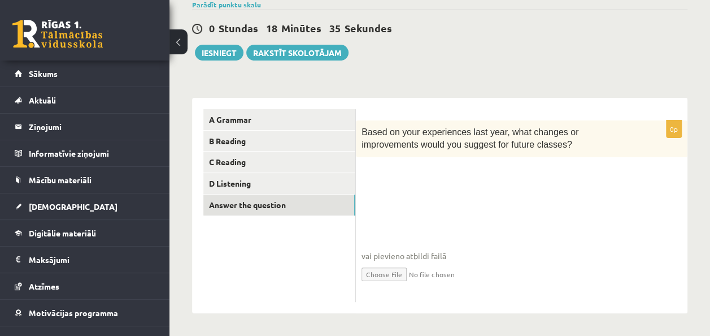
click at [426, 245] on fieldset "vai pievieno atbildi failā Iesniegtā atbilde" at bounding box center [522, 238] width 320 height 116
click at [214, 49] on button "Iesniegt" at bounding box center [219, 53] width 49 height 16
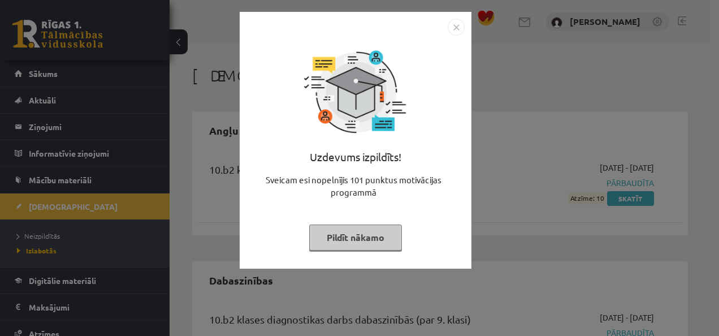
click at [497, 183] on div "Uzdevums izpildīts! Sveicam esi nopelnījis 101 punktus motivācijas programmā Pi…" at bounding box center [359, 168] width 719 height 336
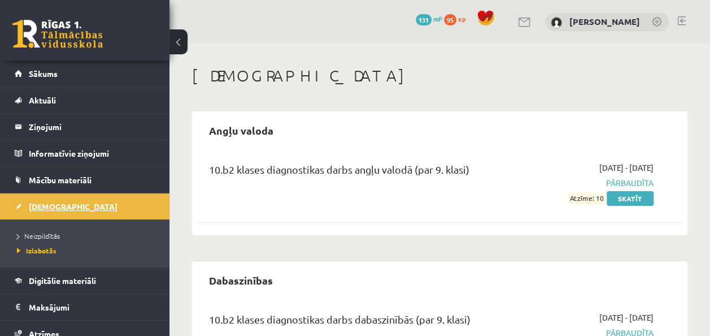
click at [51, 212] on link "[DEMOGRAPHIC_DATA]" at bounding box center [85, 206] width 141 height 26
